Goal: Find contact information: Find contact information

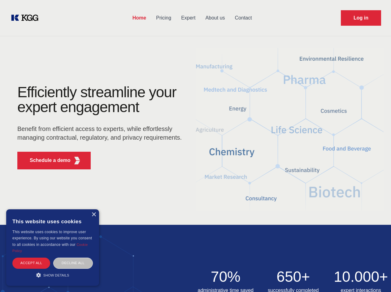
click at [195, 146] on div "Efficiently streamline your expert engagement Benefit from efficient access to …" at bounding box center [101, 130] width 188 height 90
click at [46, 160] on p "Schedule a demo" at bounding box center [50, 160] width 41 height 7
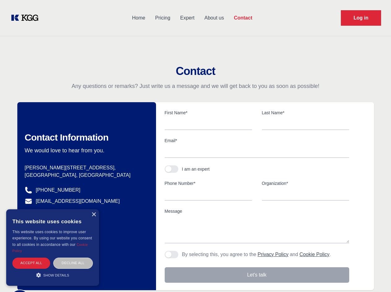
click at [94, 215] on div "× This website uses cookies This website uses cookies to improve user experienc…" at bounding box center [52, 247] width 93 height 76
click at [31, 263] on div "Accept all" at bounding box center [31, 263] width 38 height 11
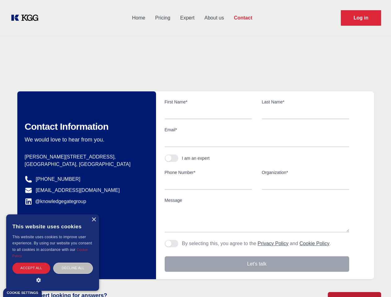
click at [73, 263] on div "Decline all" at bounding box center [73, 268] width 40 height 11
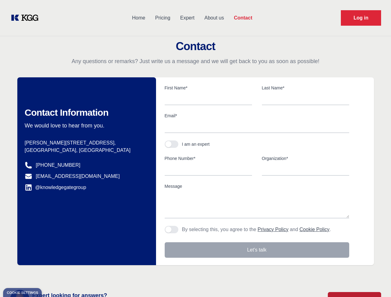
click at [53, 275] on main "Contact Any questions or remarks? Just write us a message and we will get back …" at bounding box center [195, 161] width 391 height 322
